Goal: Task Accomplishment & Management: Complete application form

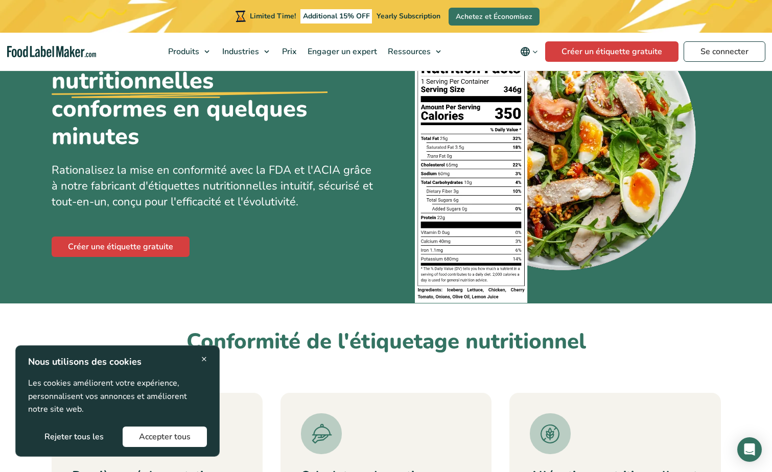
scroll to position [51, 0]
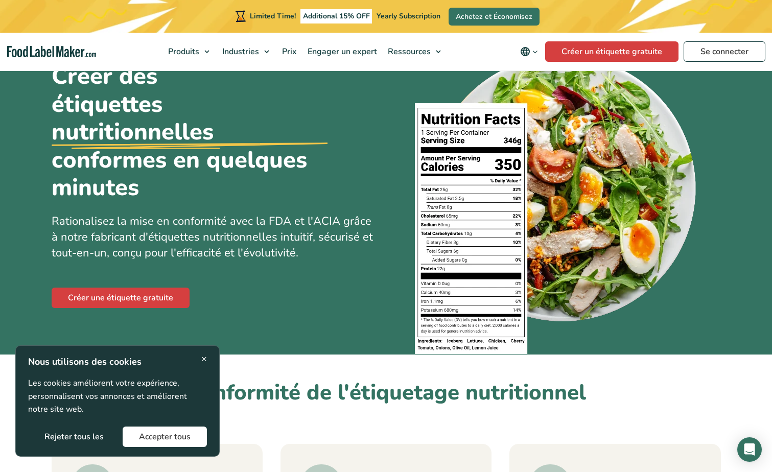
click at [204, 356] on span "×" at bounding box center [204, 359] width 6 height 14
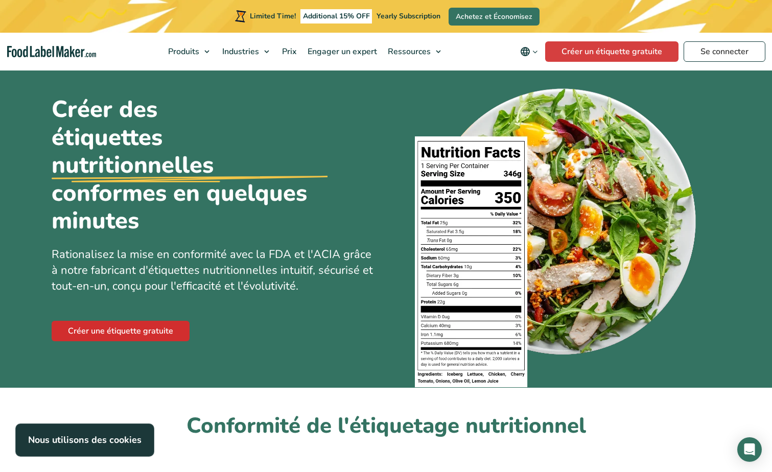
scroll to position [0, 0]
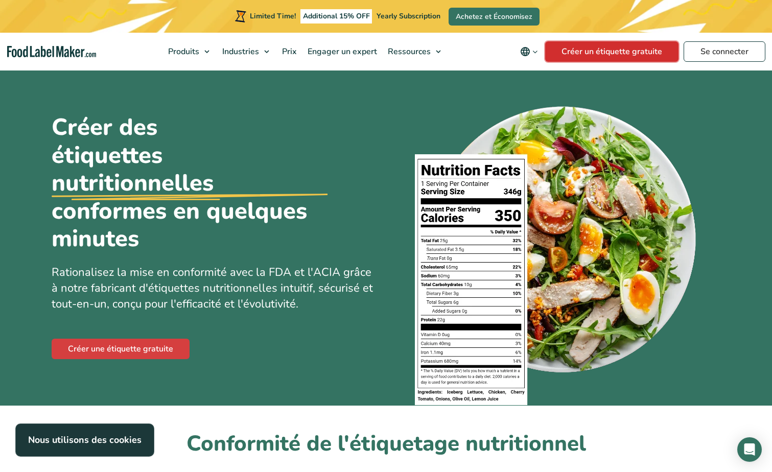
click at [640, 51] on link "Créer un étiquette gratuite" at bounding box center [611, 51] width 133 height 20
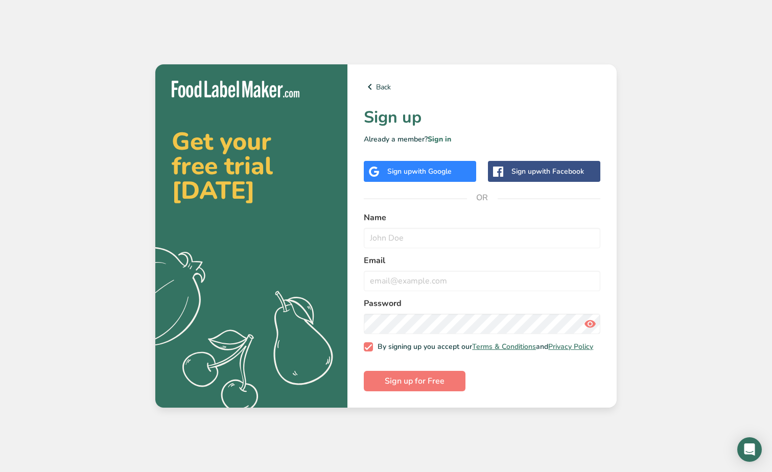
click at [432, 166] on span "with Google" at bounding box center [432, 171] width 40 height 10
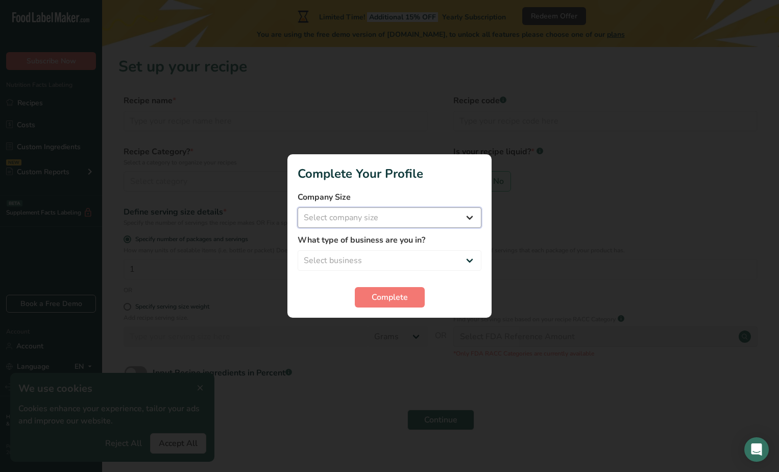
click at [344, 217] on select "Select company size Fewer than 10 Employees 10 to 50 Employees 51 to 500 Employ…" at bounding box center [390, 217] width 184 height 20
select select "1"
click at [298, 207] on select "Select company size Fewer than 10 Employees 10 to 50 Employees 51 to 500 Employ…" at bounding box center [390, 217] width 184 height 20
click at [362, 260] on select "Select business Packaged Food Manufacturer Restaurant & Cafe Bakery Meal Plans …" at bounding box center [390, 260] width 184 height 20
select select "2"
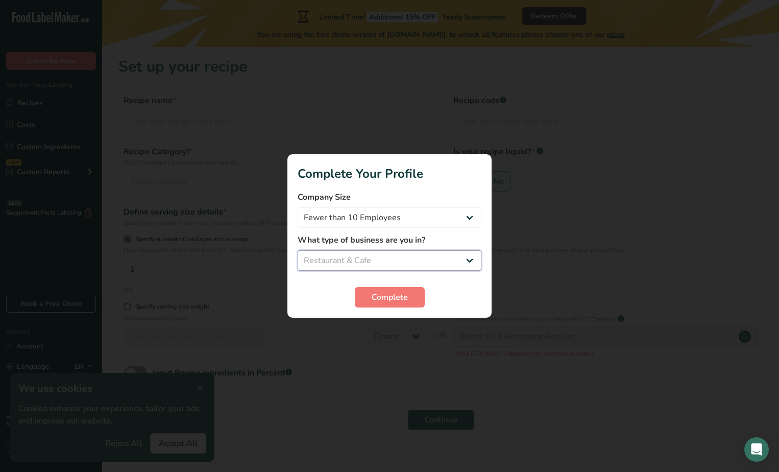
click at [298, 250] on select "Select business Packaged Food Manufacturer Restaurant & Cafe Bakery Meal Plans …" at bounding box center [390, 260] width 184 height 20
click at [379, 294] on span "Complete" at bounding box center [390, 297] width 36 height 12
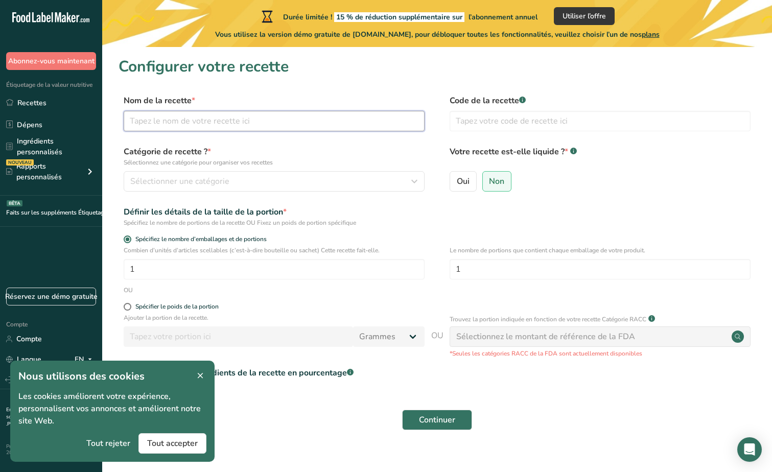
click at [220, 120] on input "text" at bounding box center [274, 121] width 301 height 20
type input "sel del sol"
drag, startPoint x: 164, startPoint y: 443, endPoint x: 164, endPoint y: 434, distance: 9.2
click at [164, 442] on span "Tout accepter" at bounding box center [172, 443] width 51 height 12
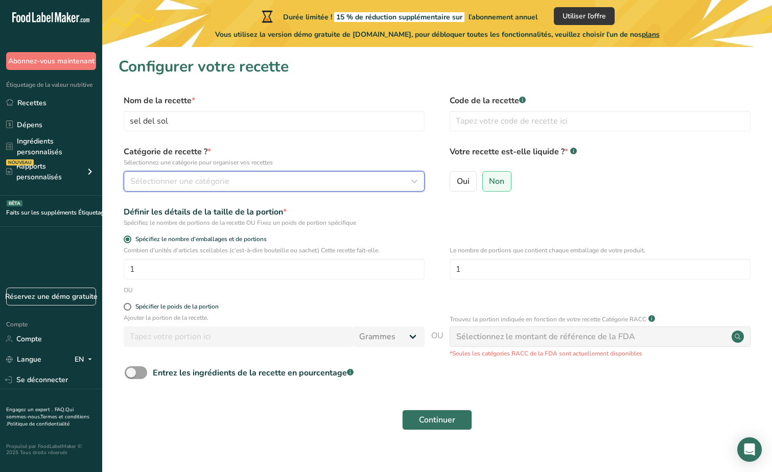
click at [198, 178] on span "Sélectionner une catégorie" at bounding box center [179, 181] width 99 height 12
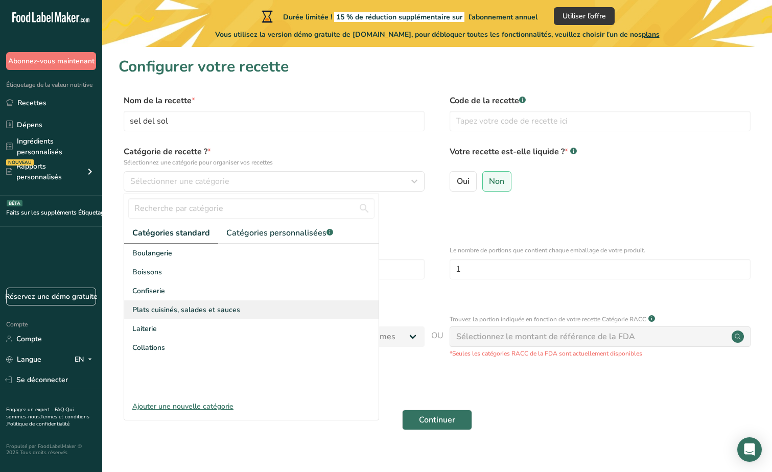
click at [169, 309] on span "Plats cuisinés, salades et sauces" at bounding box center [186, 309] width 108 height 11
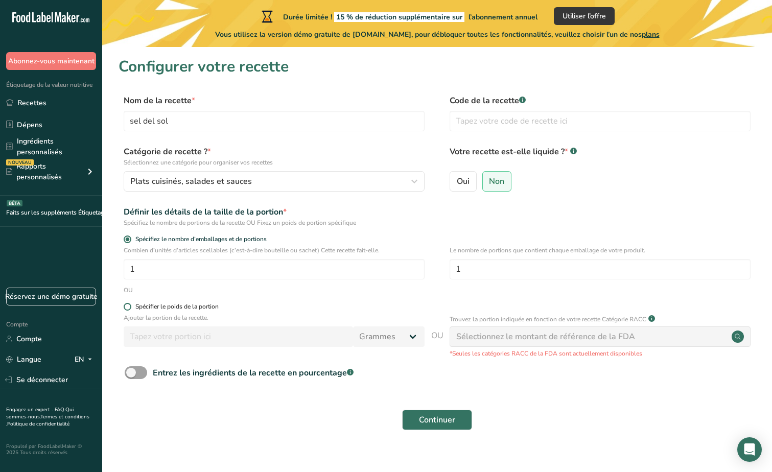
click at [128, 307] on span at bounding box center [128, 307] width 8 height 8
click at [128, 307] on input "Spécifier le poids de la portion" at bounding box center [127, 306] width 7 height 7
radio input "true"
radio input "false"
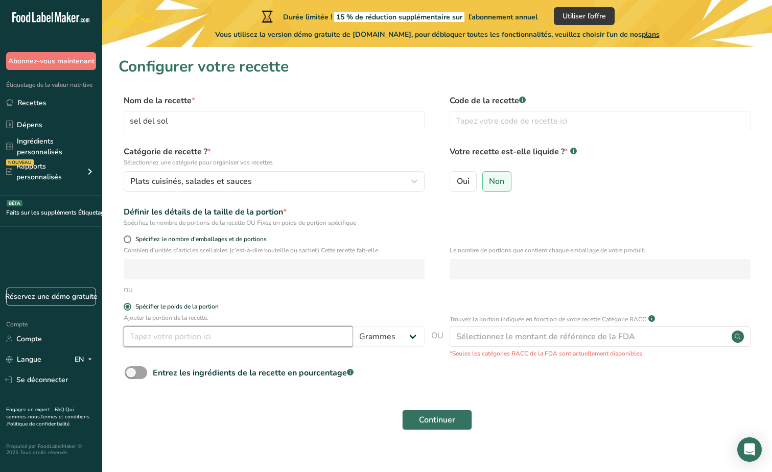
click at [160, 334] on input "number" at bounding box center [238, 336] width 229 height 20
type input "70"
click at [222, 406] on div "Continuer" at bounding box center [436, 419] width 637 height 33
click at [499, 121] on input "text" at bounding box center [599, 121] width 301 height 20
click at [457, 121] on input "01" at bounding box center [599, 121] width 301 height 20
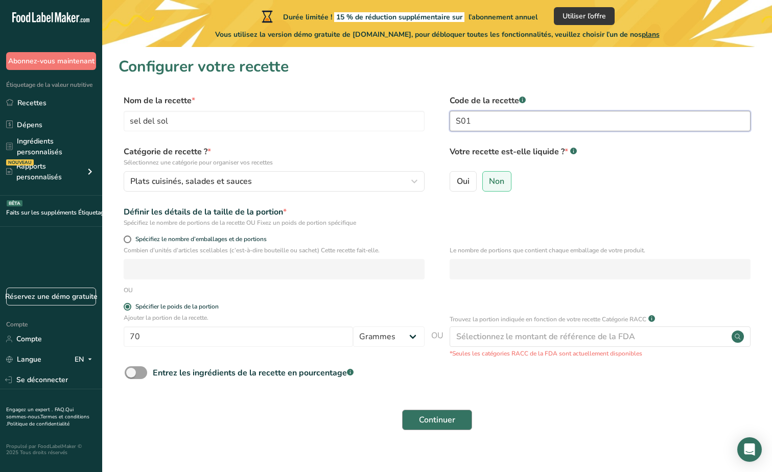
type input "S01"
click at [445, 419] on span "Continuer" at bounding box center [437, 420] width 36 height 12
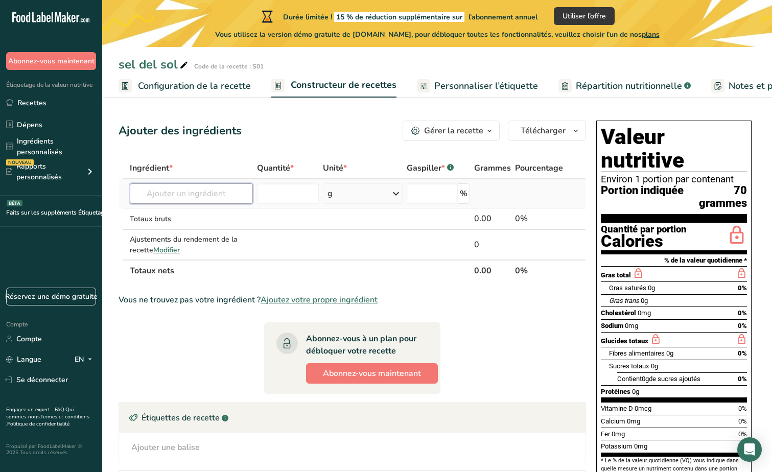
click at [213, 193] on input "text" at bounding box center [191, 193] width 123 height 20
type input "sel de lanzarote"
click at [287, 199] on input "number" at bounding box center [288, 193] width 62 height 20
click at [219, 195] on input "text" at bounding box center [191, 193] width 123 height 20
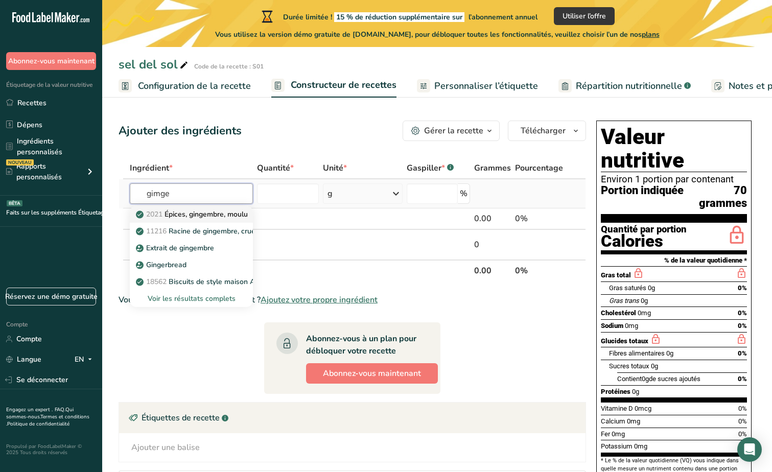
type input "gimge"
click at [190, 210] on font "Épices, gingembre, moulu" at bounding box center [205, 214] width 83 height 10
type input "Spices, ginger, ground"
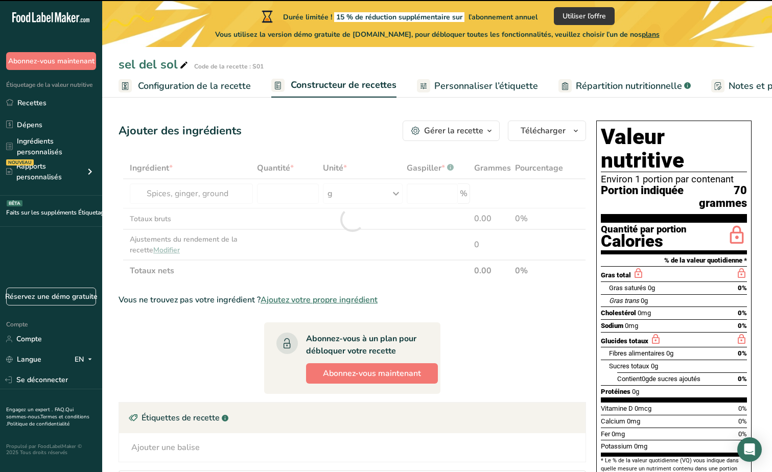
type input "0"
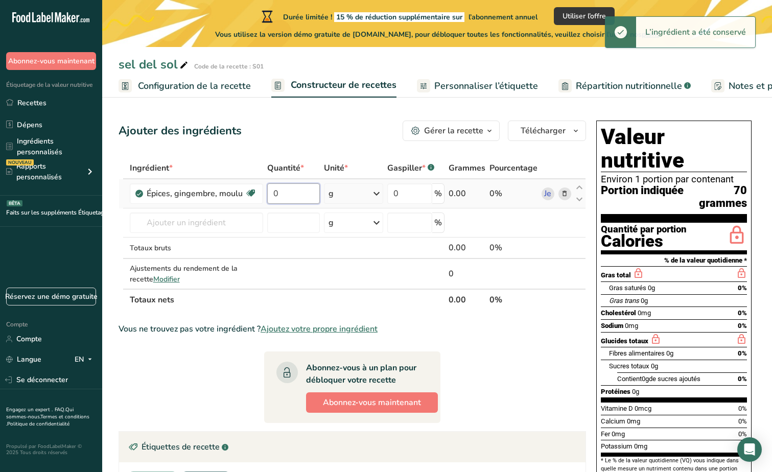
drag, startPoint x: 290, startPoint y: 194, endPoint x: 272, endPoint y: 193, distance: 18.4
click at [272, 193] on input "0" at bounding box center [293, 193] width 53 height 20
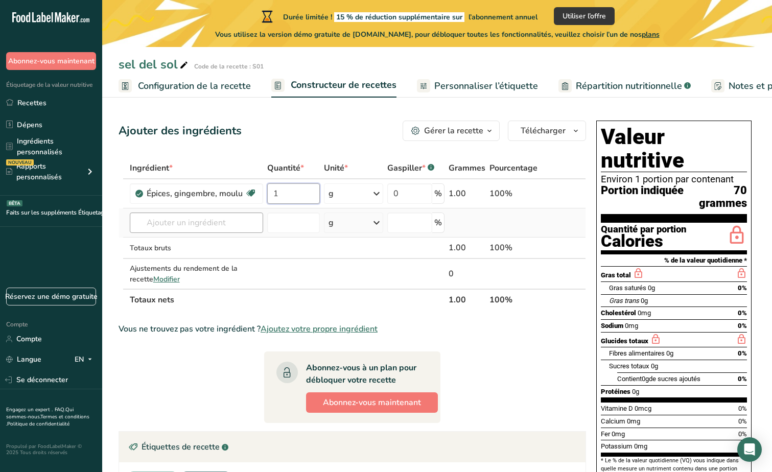
type input "1"
click at [210, 226] on div "Ingrédient * Quantité * Unité * Gaspiller * .a-a{fill:#347362;}.b-a{fill:#fff;}…" at bounding box center [351, 233] width 467 height 153
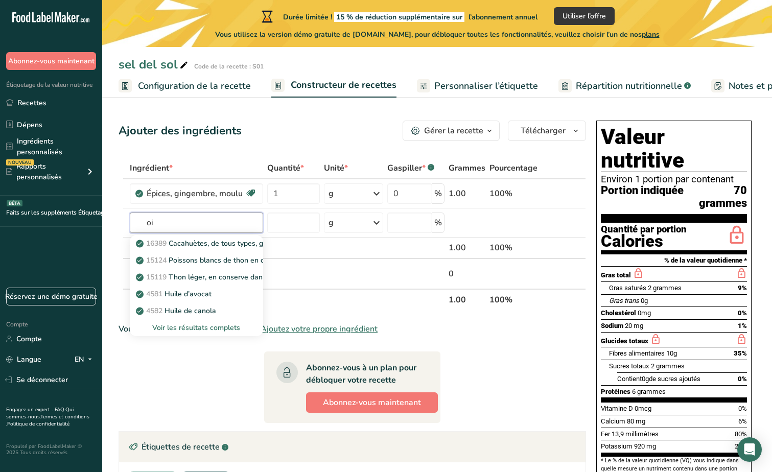
type input "o"
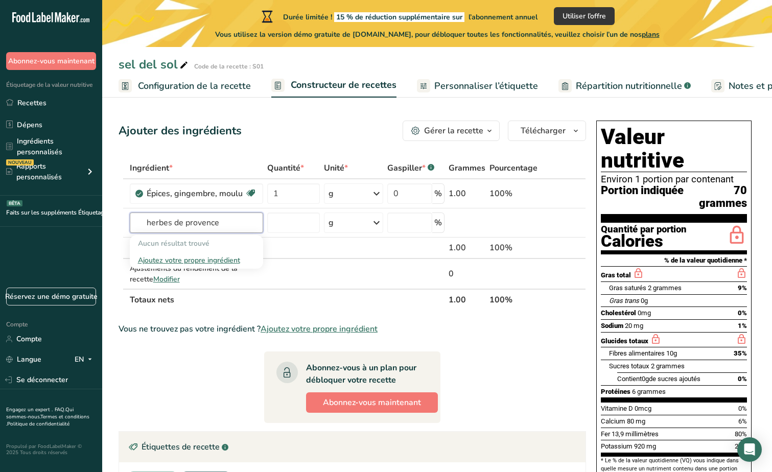
type input "herbes de provence"
click at [343, 327] on span "Ajoutez votre propre ingrédient" at bounding box center [318, 329] width 117 height 12
